Goal: Transaction & Acquisition: Purchase product/service

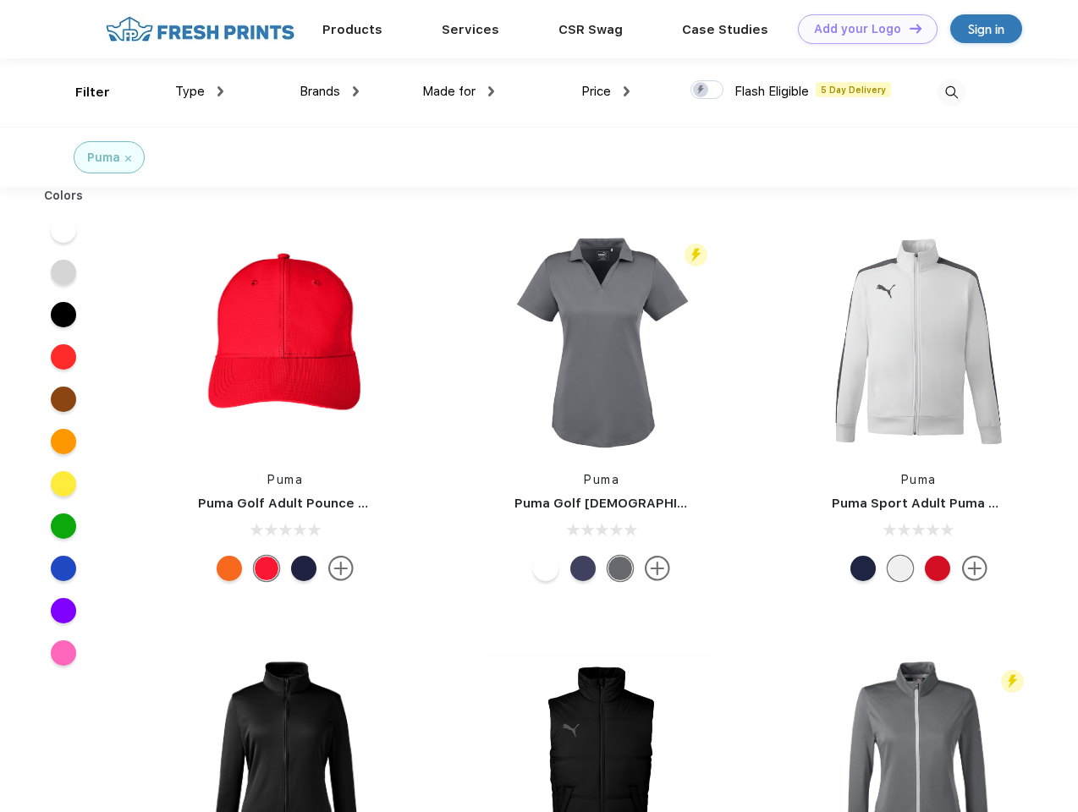
click at [861, 29] on link "Add your Logo Design Tool" at bounding box center [868, 29] width 140 height 30
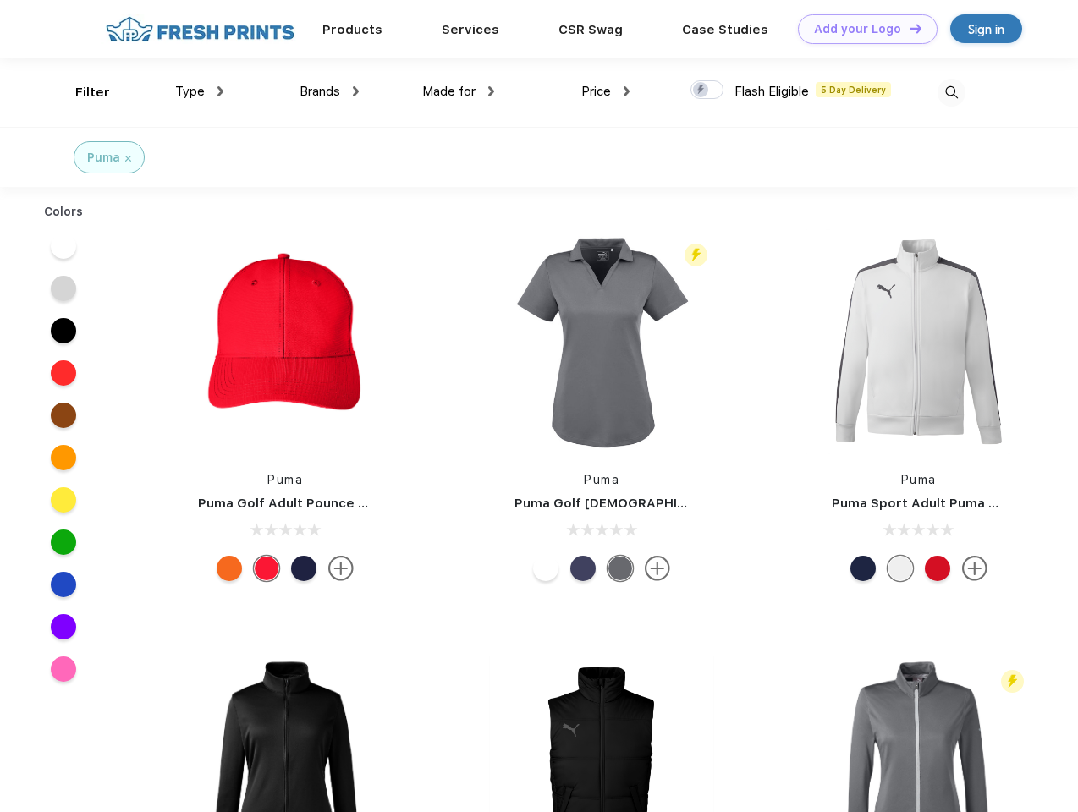
click at [0, 0] on div "Design Tool" at bounding box center [0, 0] width 0 height 0
click at [908, 28] on link "Add your Logo Design Tool" at bounding box center [868, 29] width 140 height 30
click at [81, 92] on div "Filter" at bounding box center [92, 92] width 35 height 19
click at [200, 91] on span "Type" at bounding box center [190, 91] width 30 height 15
click at [329, 91] on span "Brands" at bounding box center [320, 91] width 41 height 15
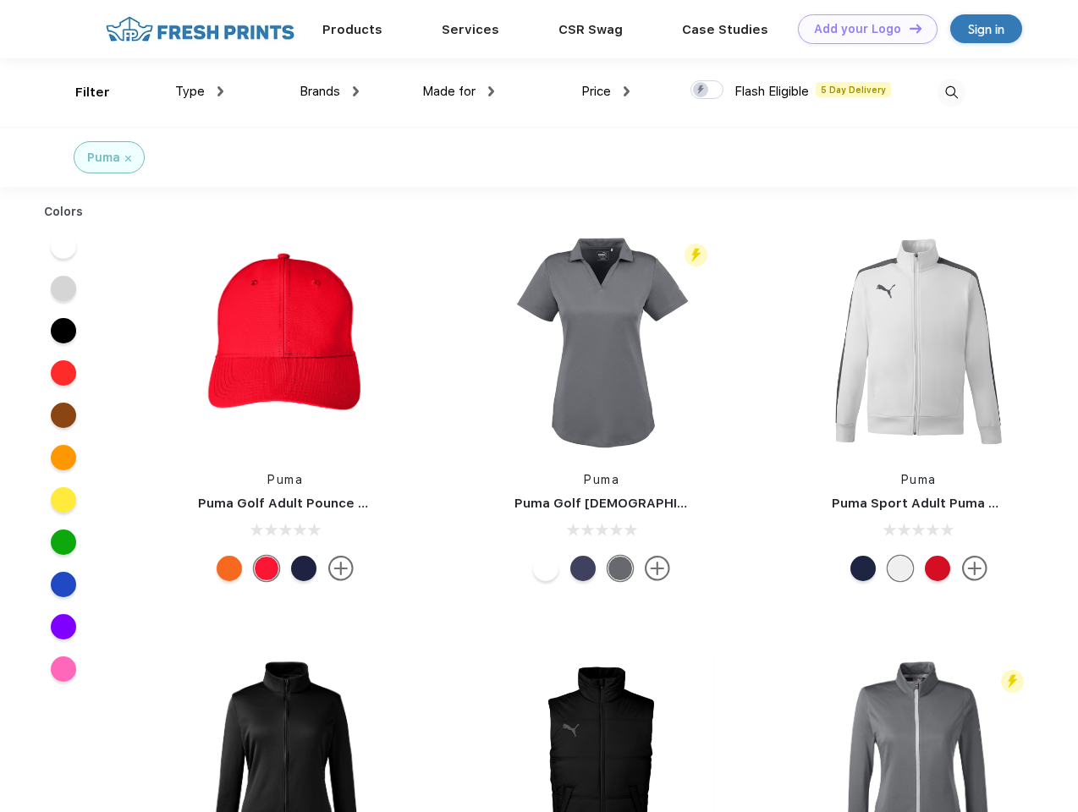
click at [459, 91] on span "Made for" at bounding box center [448, 91] width 53 height 15
click at [606, 91] on span "Price" at bounding box center [596, 91] width 30 height 15
click at [707, 91] on div at bounding box center [706, 89] width 33 height 19
click at [701, 91] on input "checkbox" at bounding box center [695, 85] width 11 height 11
click at [951, 92] on img at bounding box center [951, 93] width 28 height 28
